Goal: Task Accomplishment & Management: Use online tool/utility

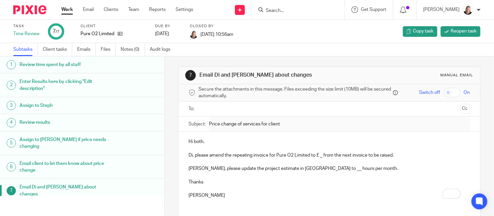
click at [279, 10] on input "Search" at bounding box center [295, 11] width 60 height 6
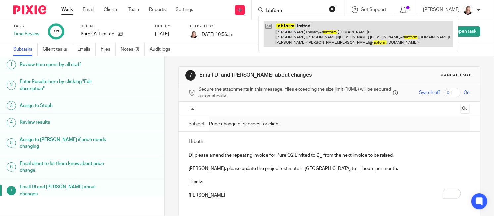
type input "labform"
click at [298, 32] on link at bounding box center [358, 34] width 189 height 26
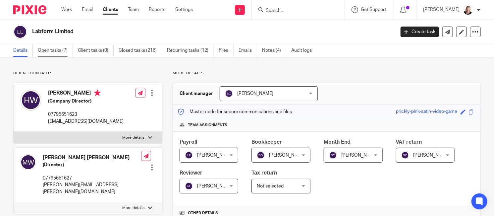
click at [60, 52] on link "Open tasks (7)" at bounding box center [55, 50] width 35 height 13
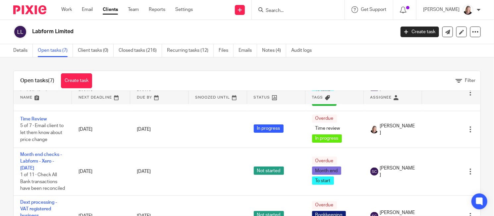
scroll to position [83, 0]
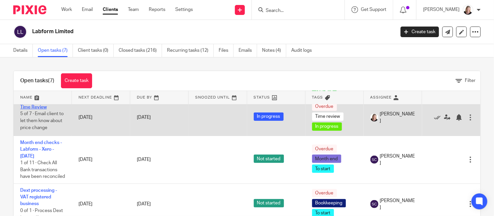
click at [37, 106] on link "Time Review" at bounding box center [33, 107] width 26 height 5
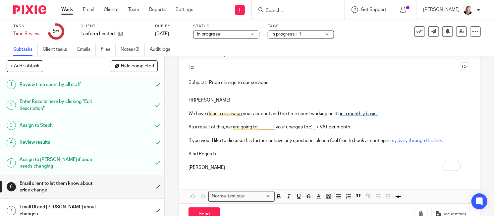
click at [36, 142] on h1 "Review results" at bounding box center [61, 142] width 83 height 10
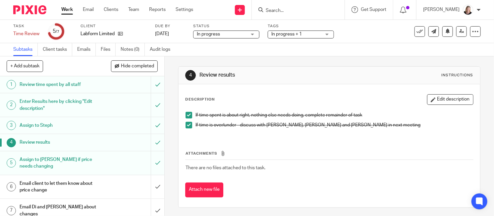
click at [50, 159] on h1 "Assign to [PERSON_NAME] if price needs changing" at bounding box center [61, 162] width 83 height 17
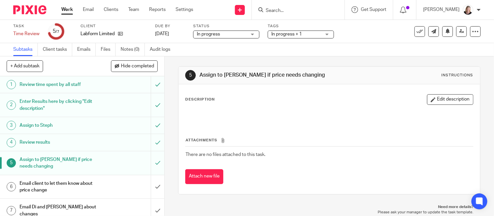
click at [43, 100] on h1 "Enter Results here by clicking "Edit description"" at bounding box center [61, 104] width 83 height 17
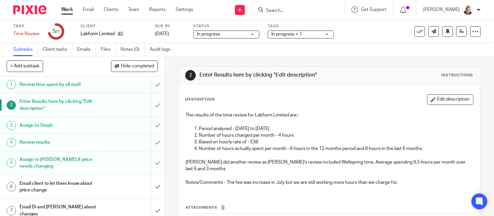
click at [63, 186] on h1 "Email client to let them know about price change" at bounding box center [61, 186] width 83 height 17
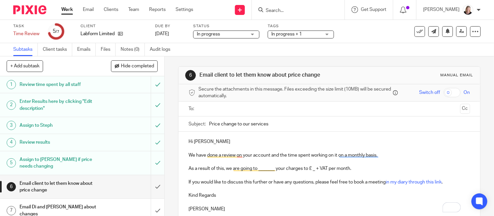
click at [224, 109] on input "text" at bounding box center [329, 109] width 256 height 8
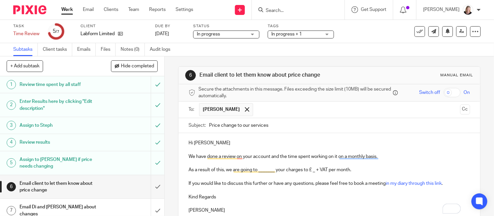
click at [188, 157] on p "We have done a review on your account and the time spent working on it on a mon…" at bounding box center [328, 156] width 281 height 7
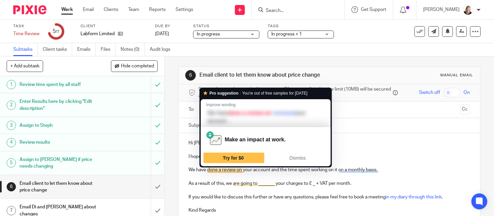
click at [205, 169] on p "We have done a review on your account and the time spent working on it on a mon…" at bounding box center [328, 169] width 281 height 7
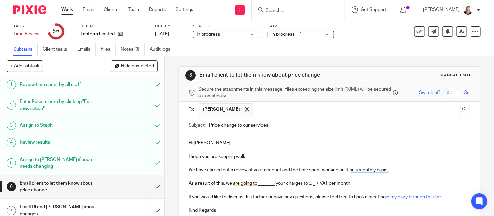
click at [297, 169] on p "We have carried out a review of your account and the time spent working on it o…" at bounding box center [328, 169] width 281 height 7
click at [289, 170] on p "We have carried out a review of your account and the average monthly time spent…" at bounding box center [328, 169] width 281 height 7
drag, startPoint x: 387, startPoint y: 169, endPoint x: 454, endPoint y: 172, distance: 66.6
click at [454, 172] on p "We have carried out a review of your account and have looked at the average mon…" at bounding box center [328, 169] width 281 height 7
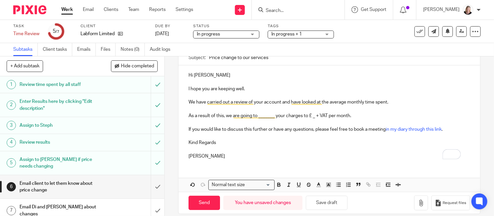
scroll to position [75, 0]
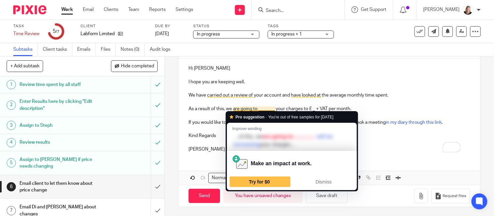
click at [236, 106] on p "As a result of this, we are going to _______ your charges to £ _ + VAT per mont…" at bounding box center [328, 108] width 281 height 7
drag, startPoint x: 231, startPoint y: 108, endPoint x: 256, endPoint y: 110, distance: 25.6
click at [256, 110] on p "As a result of this, we are going to _______ your charges to £ _ + VAT per mont…" at bounding box center [328, 108] width 281 height 7
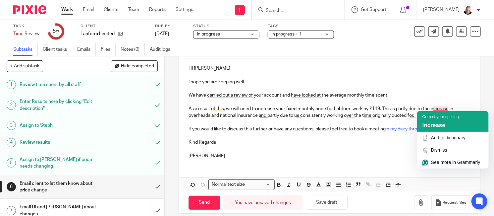
click at [433, 125] on span "increase" at bounding box center [433, 125] width 23 height 6
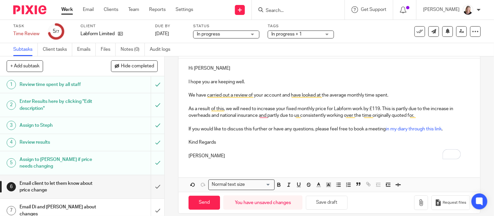
click at [236, 116] on p "As a result of this, we will need to increase your fixed monthly price for Labf…" at bounding box center [328, 112] width 281 height 14
click at [208, 115] on p "As a result of this, we will need to increase your fixed monthly price for Labf…" at bounding box center [328, 112] width 281 height 14
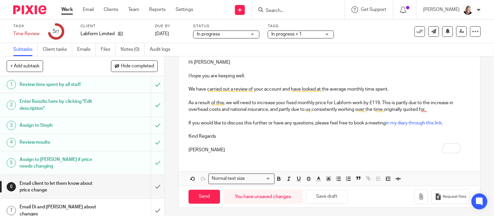
scroll to position [81, 0]
click at [202, 194] on input "Send" at bounding box center [203, 195] width 31 height 14
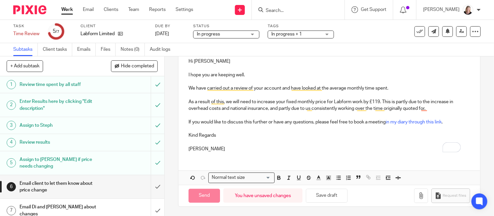
type input "Sent"
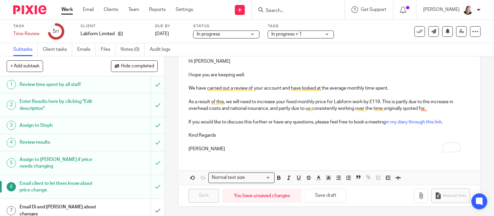
click at [106, 202] on div "Email Di and Caterina about changes" at bounding box center [82, 210] width 125 height 17
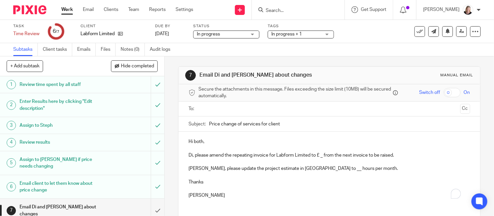
click at [213, 108] on input "text" at bounding box center [329, 109] width 256 height 8
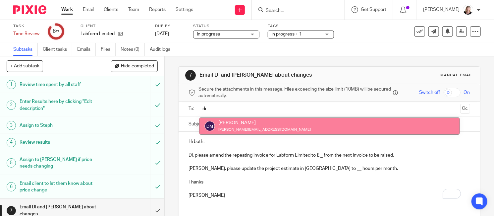
type input "di"
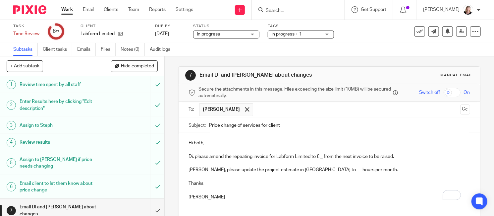
click at [274, 113] on input "text" at bounding box center [356, 109] width 201 height 13
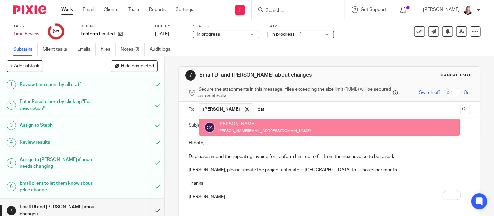
type input "cat"
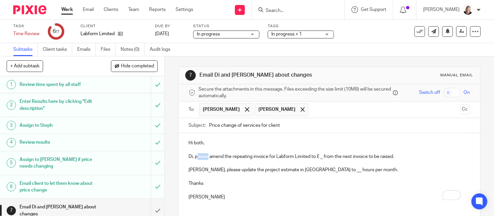
drag, startPoint x: 194, startPoint y: 157, endPoint x: 204, endPoint y: 155, distance: 10.8
click at [205, 155] on p "Di, please amend the repeating invoice for Labform Limited to £ _ from the next…" at bounding box center [328, 156] width 281 height 7
click at [215, 156] on p "Di, I've amend the repeating invoice for Labform Limited to £ _ from the next i…" at bounding box center [328, 156] width 281 height 7
drag, startPoint x: 308, startPoint y: 157, endPoint x: 318, endPoint y: 157, distance: 10.3
click at [318, 157] on p "Di, I've amended the repeating invoice for Labform Limited to £ _ from the next…" at bounding box center [328, 156] width 281 height 7
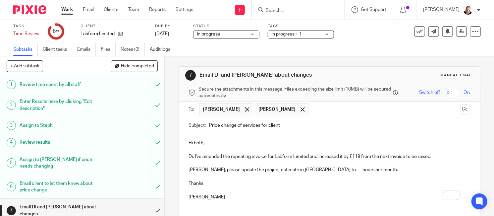
click at [305, 172] on p "Caterina, please update the project estimate in Xero to __ hours per month." at bounding box center [328, 169] width 281 height 7
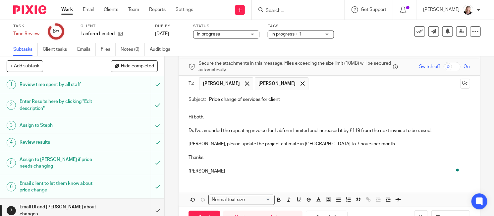
scroll to position [48, 0]
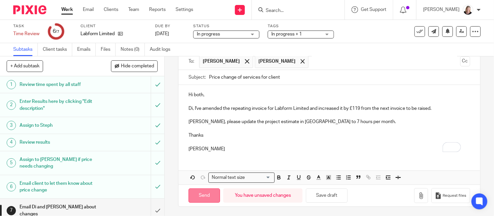
click at [202, 197] on input "Send" at bounding box center [203, 195] width 31 height 14
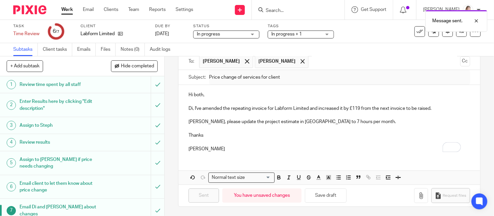
type input "Sent"
click at [416, 33] on icon at bounding box center [419, 31] width 7 height 7
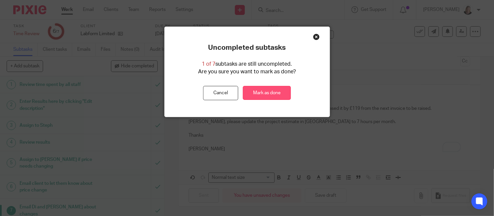
click at [269, 96] on link "Mark as done" at bounding box center [267, 93] width 48 height 14
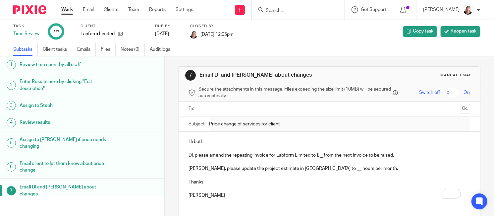
click at [68, 10] on link "Work" at bounding box center [67, 9] width 12 height 7
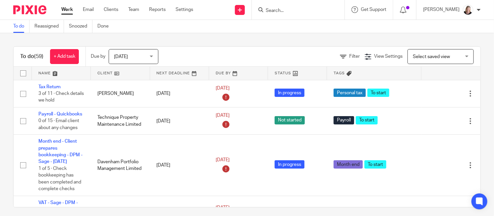
click at [109, 73] on link at bounding box center [120, 73] width 59 height 13
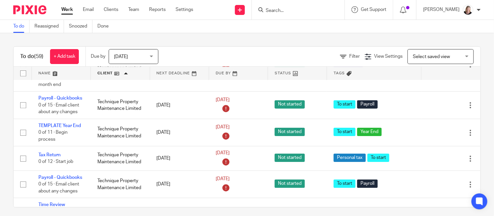
scroll to position [2050, 0]
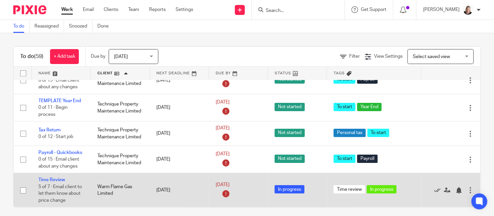
click at [113, 179] on td "Warm Flame Gas Limited" at bounding box center [120, 190] width 59 height 34
click at [61, 177] on link "Time Review" at bounding box center [51, 179] width 26 height 5
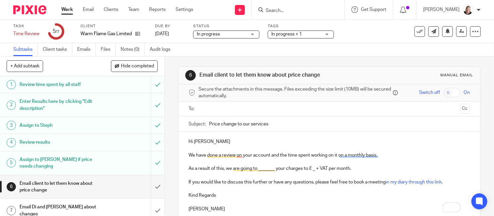
click at [36, 108] on h1 "Enter Results here by clicking "Edit description"" at bounding box center [61, 104] width 83 height 17
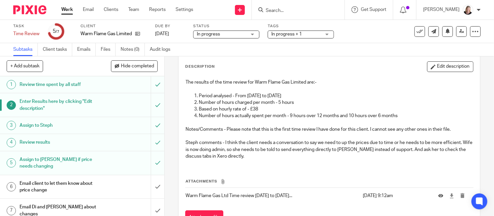
scroll to position [62, 0]
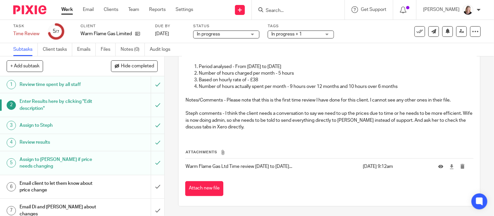
click at [47, 185] on h1 "Email client to let them know about price change" at bounding box center [61, 186] width 83 height 17
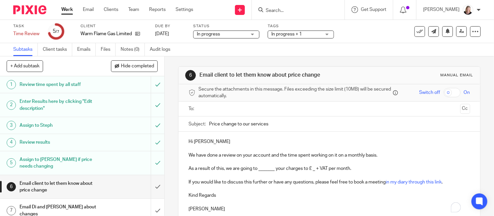
click at [230, 109] on input "text" at bounding box center [329, 109] width 256 height 8
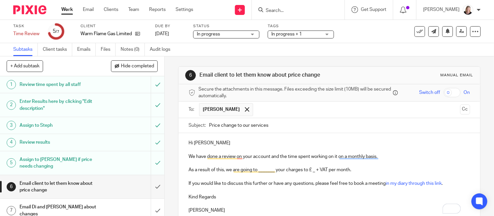
click at [208, 144] on p "Hi Mike" at bounding box center [328, 142] width 281 height 7
click at [188, 156] on p "We have done a review on your account and the time spent working on it on a mon…" at bounding box center [328, 156] width 281 height 7
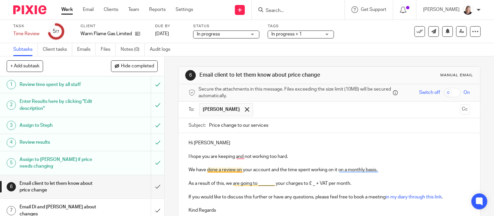
click at [205, 170] on p "We have done a review on your account and the time spent working on it on a mon…" at bounding box center [328, 169] width 281 height 7
click at [300, 169] on p "We have completed a time review on your account and the time spent working on i…" at bounding box center [328, 169] width 281 height 7
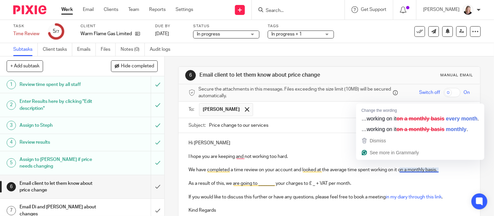
click at [395, 170] on p "We have completed a time review on your account and looked at the average time …" at bounding box center [328, 169] width 281 height 7
click at [408, 170] on p "We have completed a time review on your account and looked at the average time …" at bounding box center [328, 169] width 281 height 7
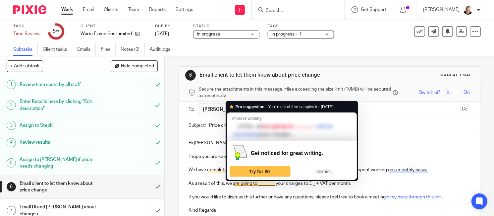
click at [231, 183] on p "As a result of this, we are going to _______ your charges to £ _ + VAT per mont…" at bounding box center [328, 183] width 281 height 7
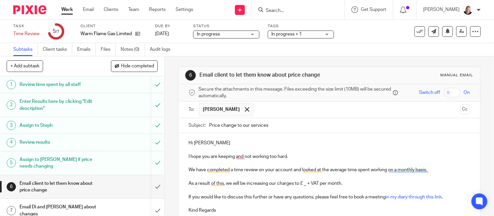
click at [290, 183] on p "As a result of this, we will be increasing our charges to £ _ + VAT per month." at bounding box center [328, 183] width 281 height 7
click at [352, 183] on p "As a result of this, we will be increasing our charge by £191 + VAT per month." at bounding box center [328, 183] width 281 height 7
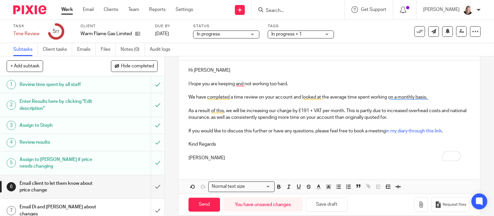
scroll to position [81, 0]
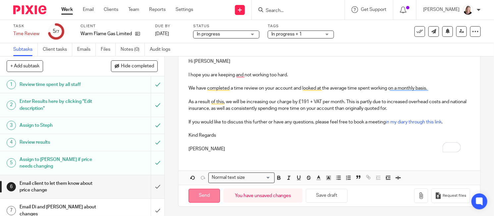
click at [206, 193] on input "Send" at bounding box center [203, 195] width 31 height 14
type input "Sent"
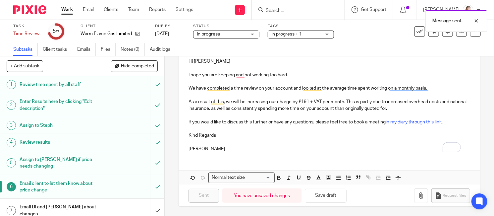
click at [111, 205] on div "Email Di and [PERSON_NAME] about changes" at bounding box center [82, 210] width 125 height 17
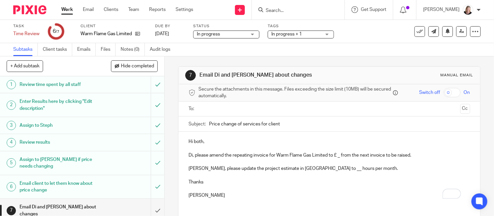
click at [241, 108] on input "text" at bounding box center [329, 109] width 256 height 8
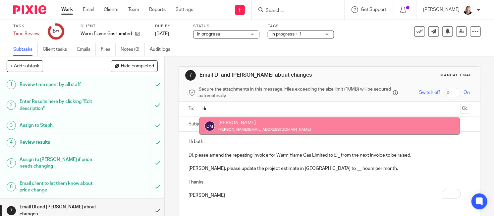
type input "di"
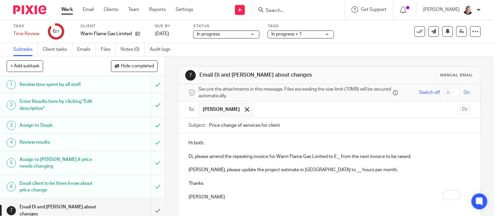
click at [266, 113] on input "text" at bounding box center [356, 109] width 201 height 13
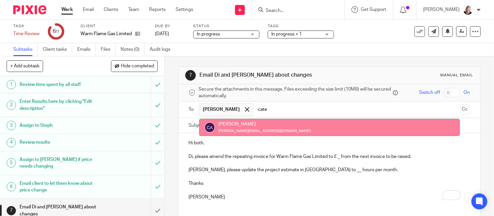
type input "cate"
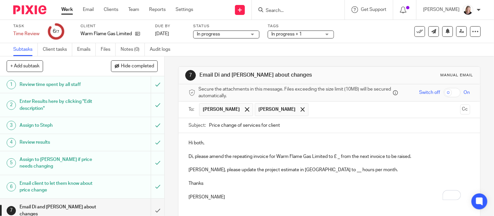
click at [192, 158] on p "Di, please amend the repeating invoice for Warm Flame Gas Limited to £ _ from t…" at bounding box center [328, 156] width 281 height 7
click at [214, 157] on p "Di, I've amend the repeating invoice for Warm Flame Gas Limited to £ _ from the…" at bounding box center [328, 156] width 281 height 7
click at [330, 157] on p "Di, I've amended the repeating invoice for Warm Flame Gas Limited to £ _ from t…" at bounding box center [328, 156] width 281 height 7
click at [333, 157] on p "Di, I've amended the repeating invoice for Warm Flame Gas Limited to £ from the…" at bounding box center [328, 156] width 281 height 7
click at [304, 170] on p "[PERSON_NAME], please update the project estimate in [GEOGRAPHIC_DATA] to __ ho…" at bounding box center [328, 169] width 281 height 7
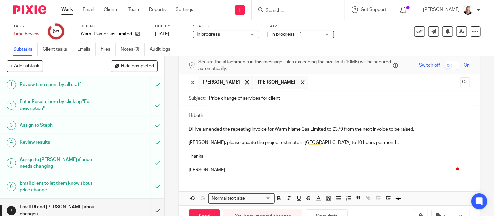
scroll to position [48, 0]
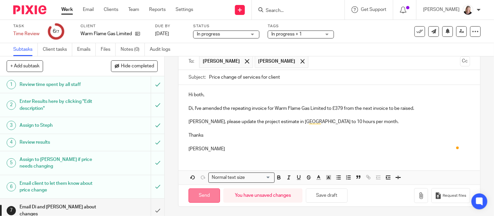
click at [203, 192] on input "Send" at bounding box center [203, 195] width 31 height 14
type input "Sent"
